Goal: Task Accomplishment & Management: Manage account settings

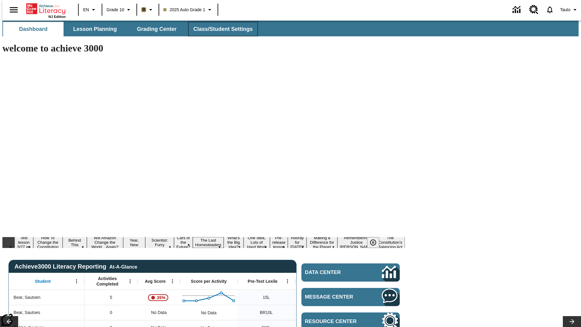
click at [220, 29] on span "Class/Student Settings" at bounding box center [222, 29] width 59 height 7
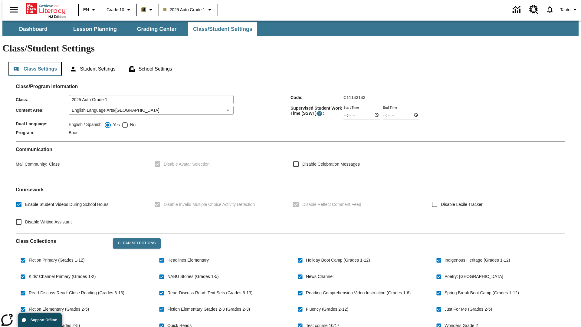
click at [33, 62] on button "Class Settings" at bounding box center [34, 69] width 53 height 15
checkbox input "true"
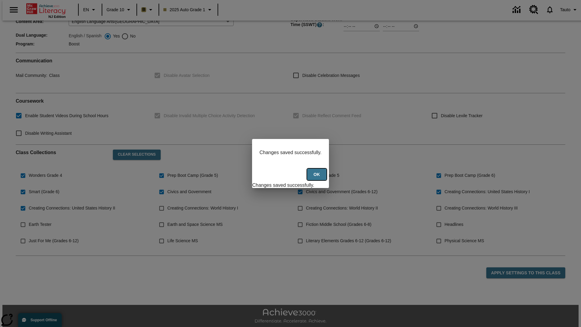
click at [318, 178] on button "Ok" at bounding box center [316, 175] width 19 height 12
